Goal: Understand process/instructions

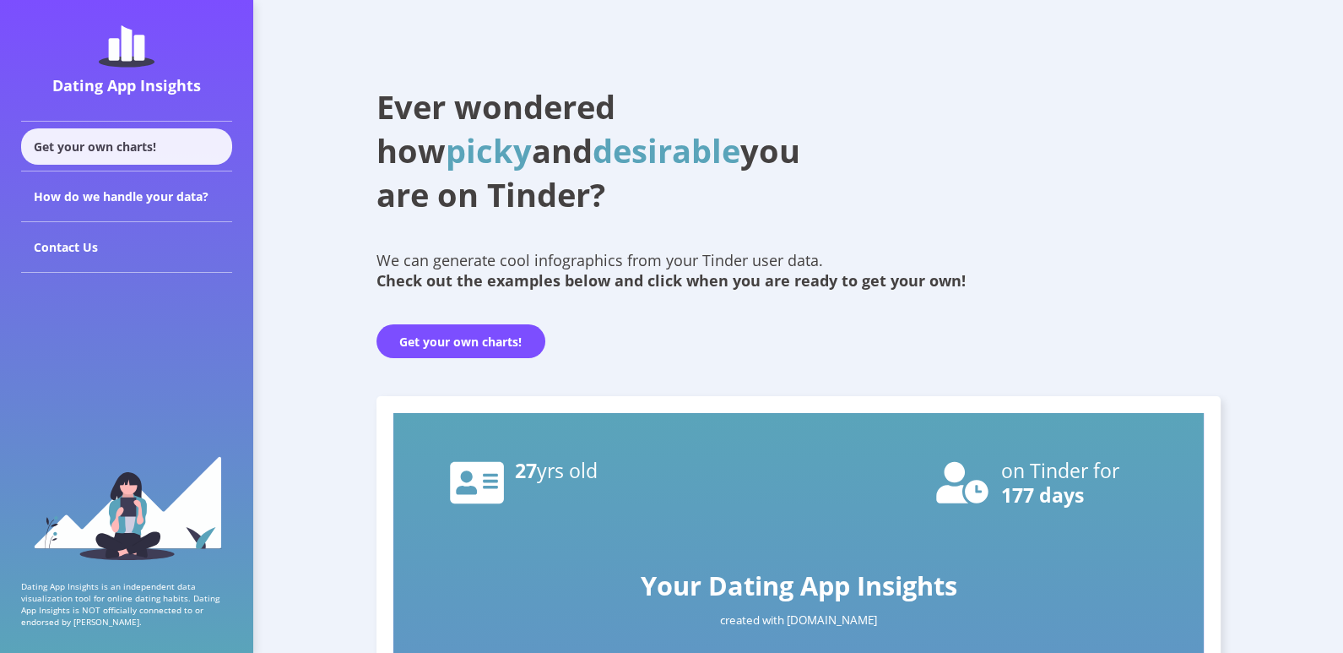
click at [139, 150] on div "Get your own charts!" at bounding box center [126, 146] width 211 height 36
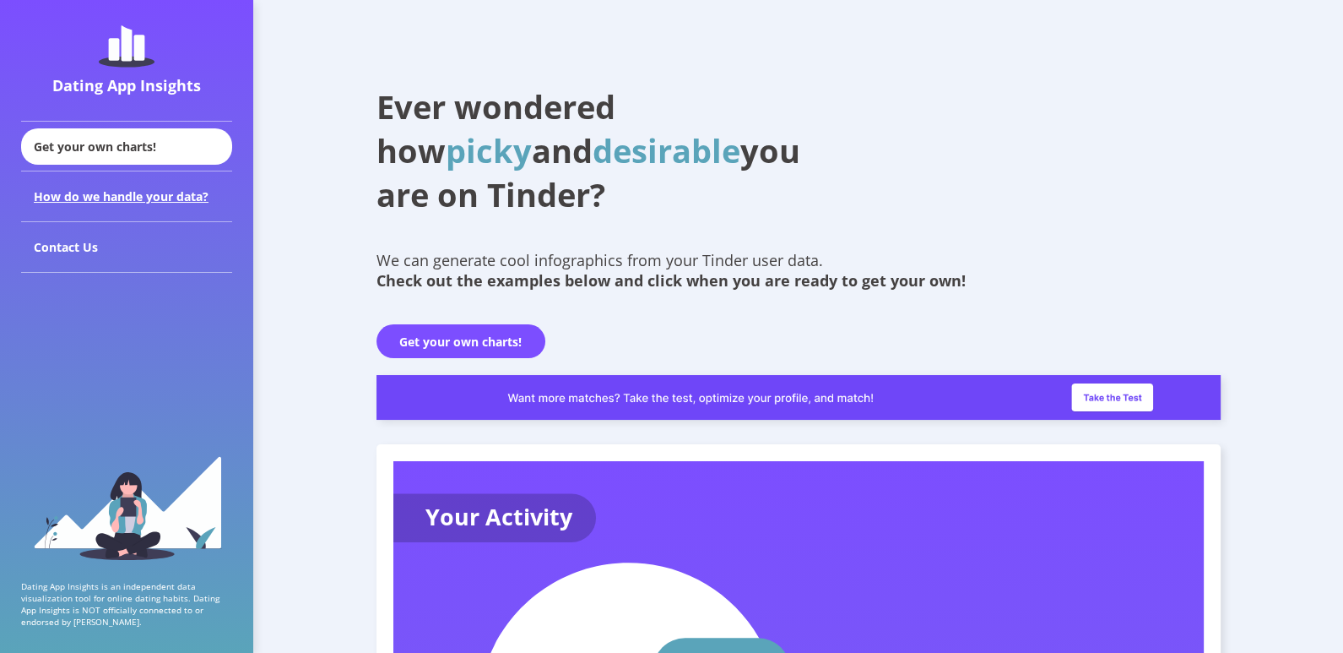
click at [203, 203] on div "How do we handle your data?" at bounding box center [126, 196] width 211 height 51
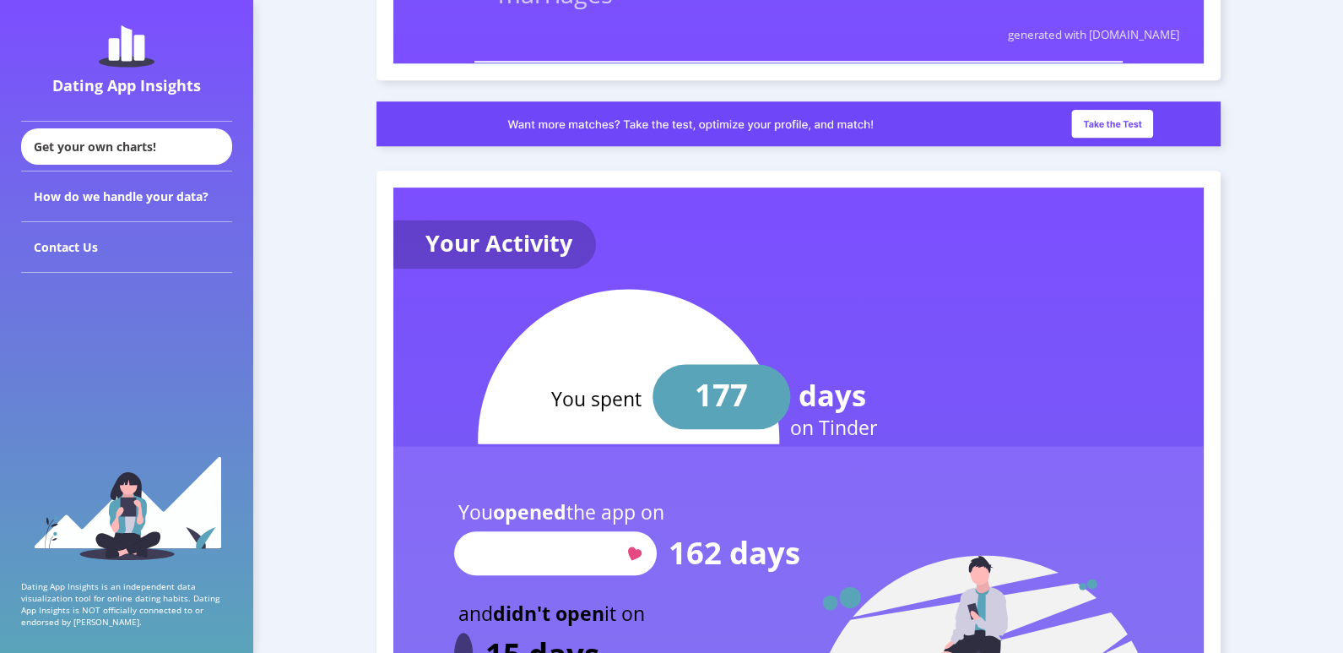
scroll to position [1946, 0]
